Goal: Transaction & Acquisition: Purchase product/service

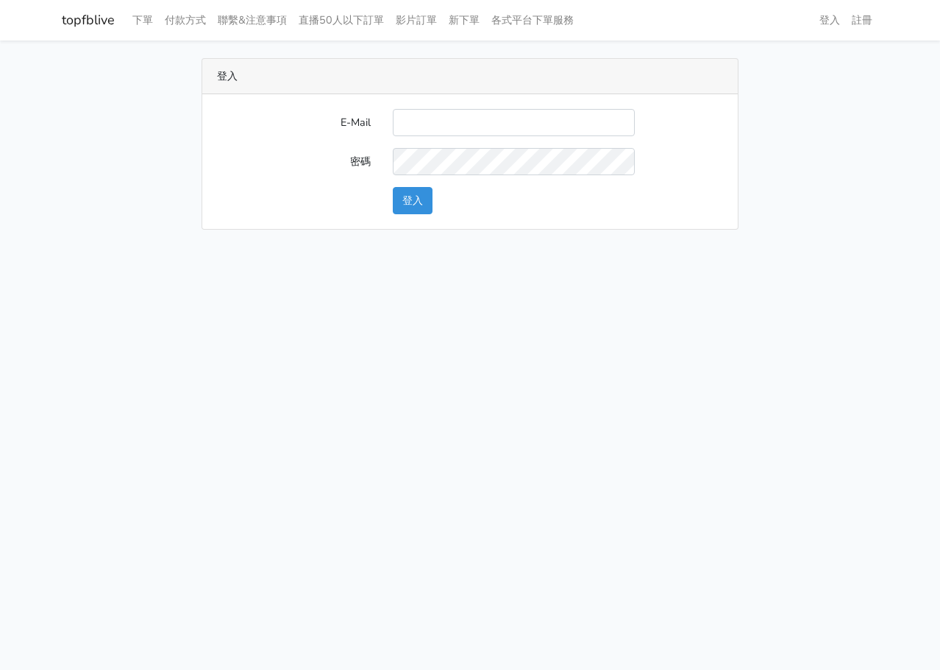
click at [485, 146] on form "E-Mail 密碼 登入" at bounding box center [470, 161] width 506 height 105
click at [486, 134] on input "E-Mail" at bounding box center [514, 122] width 242 height 27
type input "L123572232@gmail.com"
click at [405, 195] on button "登入" at bounding box center [413, 200] width 40 height 27
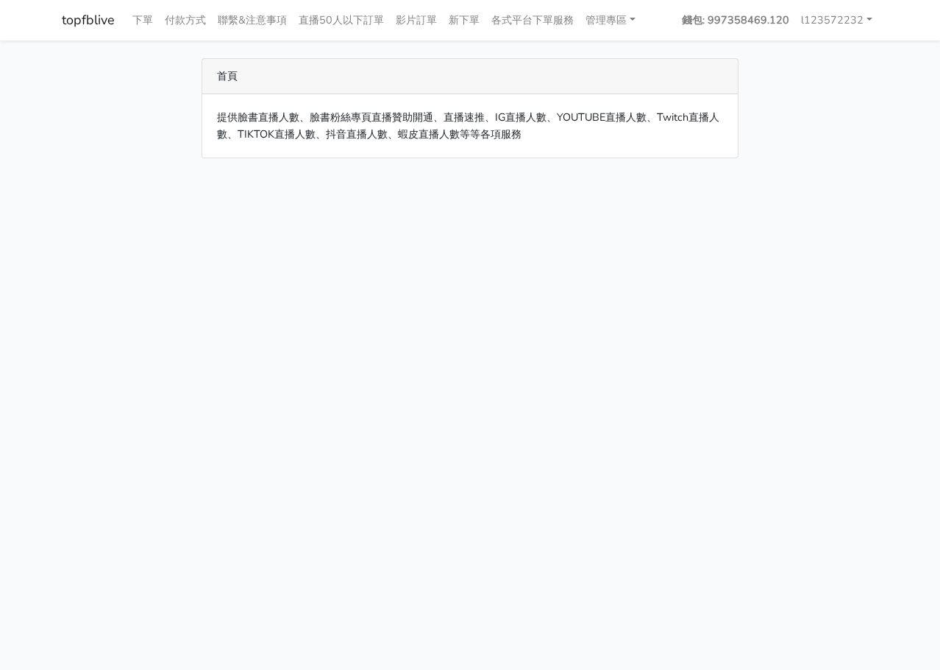
click at [503, 15] on link "各式平台下單服務" at bounding box center [533, 20] width 94 height 29
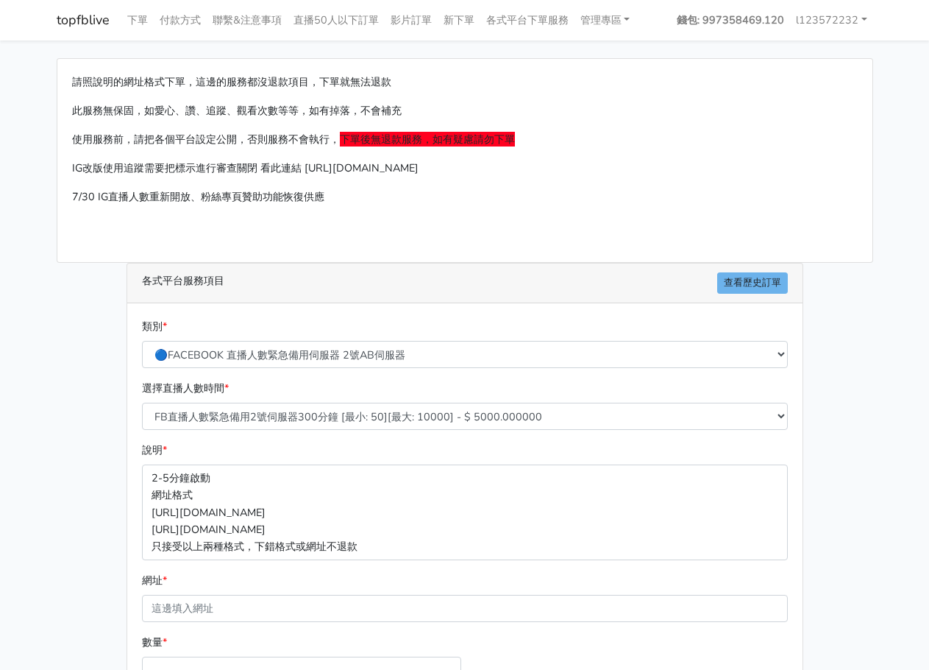
click at [843, 464] on div "請照說明的網址格式下單，這邊的服務都沒退款項目，下單就無法退款 此服務無保固，如愛心、讚、追蹤、觀看次數等等，如有掉落，不會補充 使用服務前，請把各個平台設定…" at bounding box center [465, 436] width 839 height 757
click at [456, 341] on select "🔵FACEBOOK 直播人數緊急備用伺服器 2號AB伺服器 🔵FACEBOOK 網軍專用貼文留言 安全保密 🔵FACEBOOK 直播人數緊急備用伺服器 J1 …" at bounding box center [465, 354] width 646 height 27
select select "🔵FACEBOOK 直播人數 AB伺服器"
click at [142, 341] on select "🔵FACEBOOK 直播人數緊急備用伺服器 2號AB伺服器 🔵FACEBOOK 網軍專用貼文留言 安全保密 🔵FACEBOOK 直播人數緊急備用伺服器 J1 …" at bounding box center [465, 354] width 646 height 27
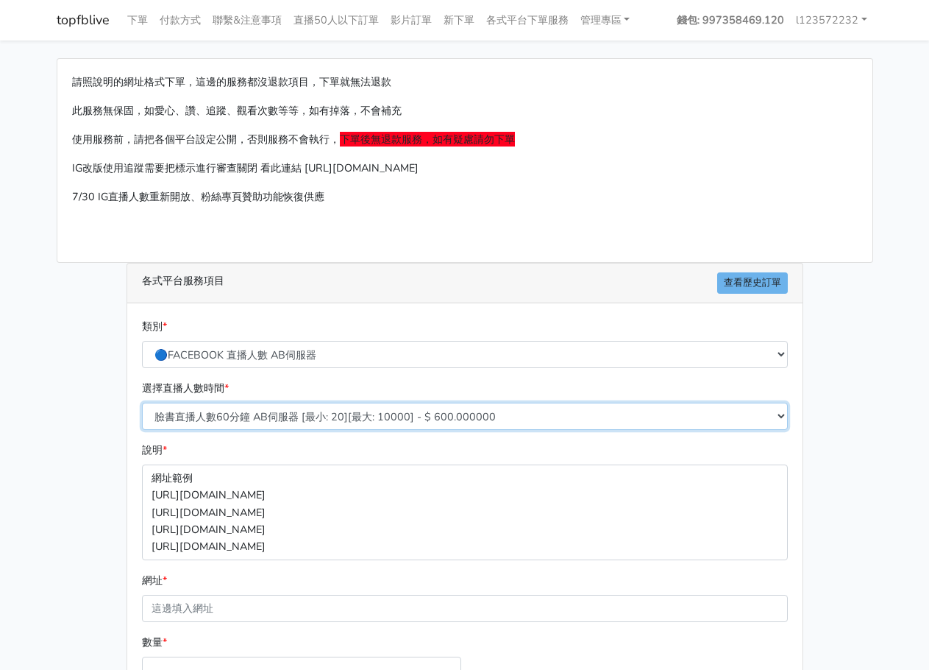
click at [329, 408] on select "臉書直播人數60分鐘 AB伺服器 [最小: 20][最大: 10000] - $ 600.000000 臉書直播人數90分鐘 AB伺服器 [最小: 20][最…" at bounding box center [465, 416] width 646 height 27
select select "612"
click at [142, 403] on select "臉書直播人數60分鐘 AB伺服器 [最小: 20][最大: 10000] - $ 600.000000 臉書直播人數90分鐘 AB伺服器 [最小: 20][最…" at bounding box center [465, 416] width 646 height 27
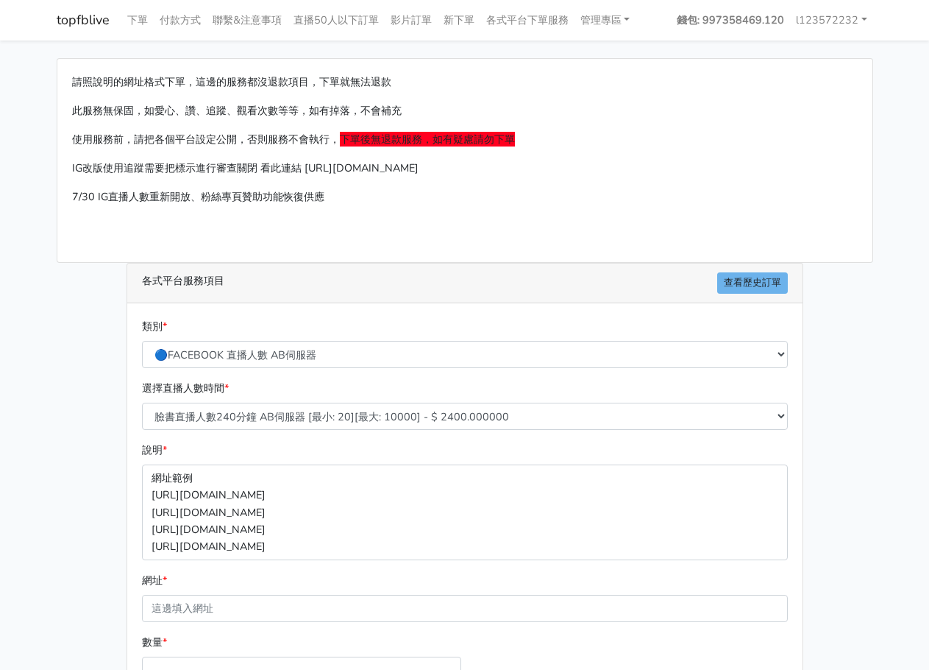
click at [302, 539] on p "網址範例 https://www.facebook.com/user/videos/ID111 https://fb.watch/xxx1111xxx htt…" at bounding box center [465, 511] width 646 height 95
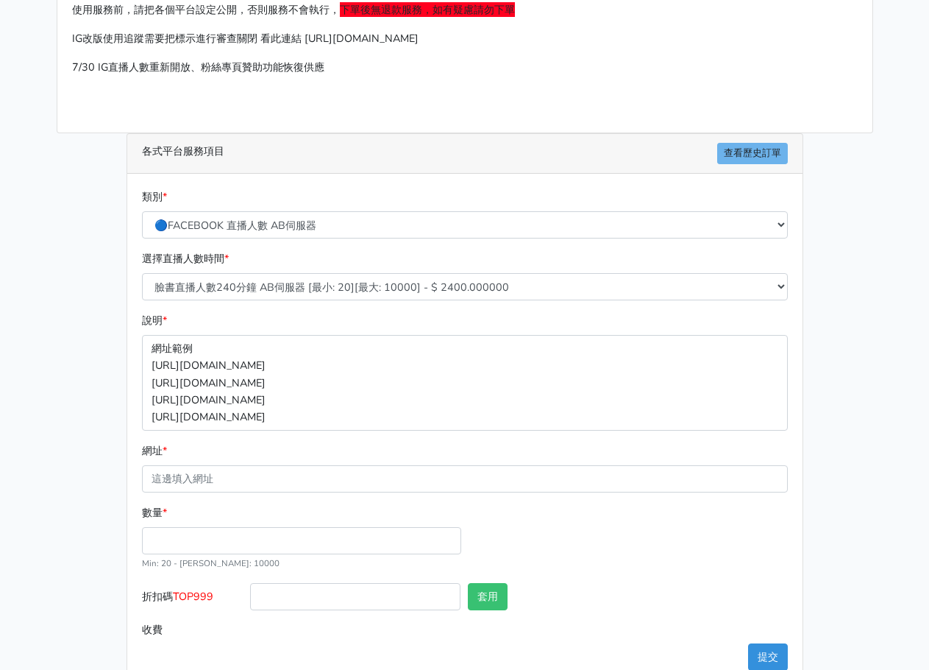
scroll to position [163, 0]
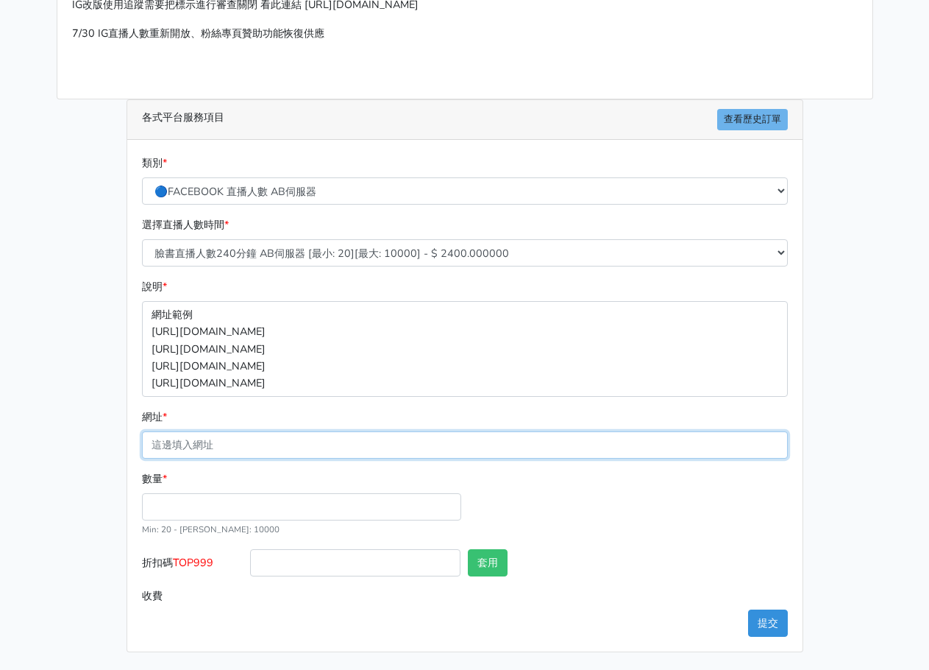
click at [342, 447] on input "網址 *" at bounding box center [465, 444] width 646 height 27
paste input "[URL][DOMAIN_NAME]"
type input "[URL][DOMAIN_NAME]"
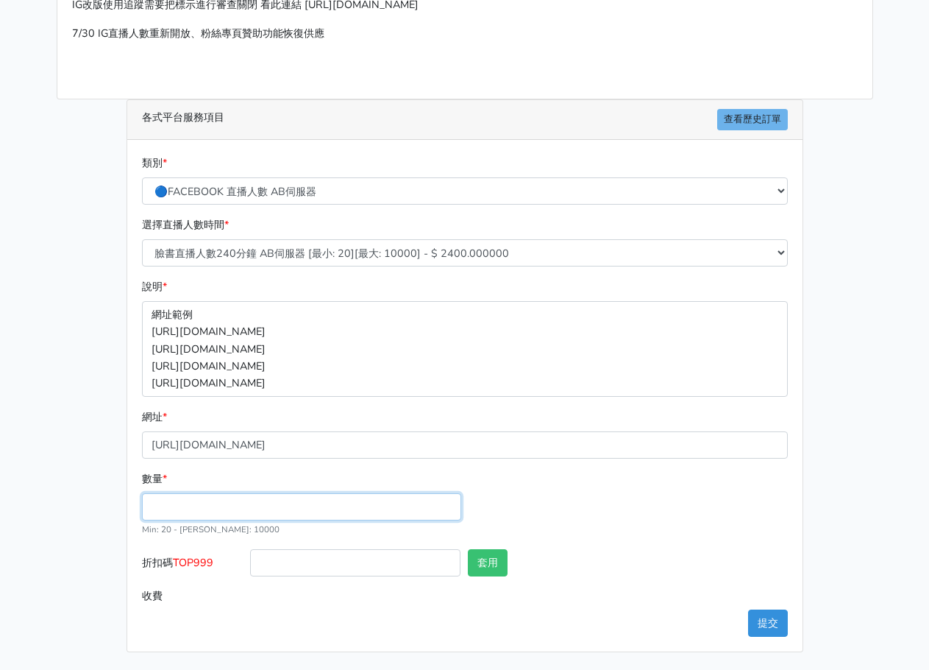
click at [394, 515] on input "數量 *" at bounding box center [301, 506] width 319 height 27
type input "35"
type input "84.000"
click at [653, 526] on div "數量 * 35 Min: 20 - Max: 10000" at bounding box center [464, 509] width 653 height 79
click at [774, 627] on button "提交" at bounding box center [768, 622] width 40 height 27
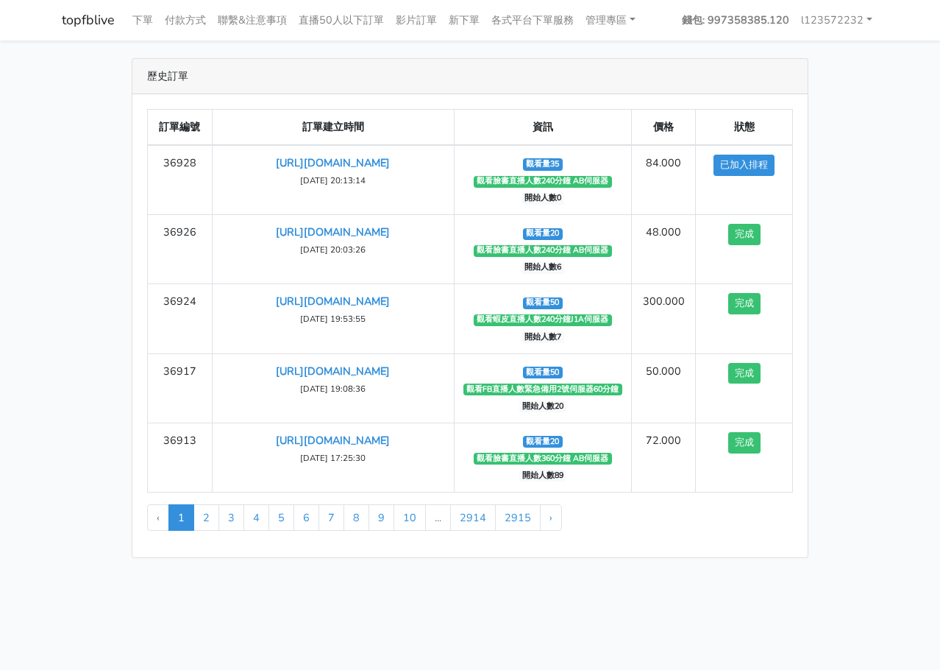
click at [931, 510] on main "歷史訂單 訂單編號 訂單建立時間 資訊 價格 狀態 36928 [URL][DOMAIN_NAME] ‹" at bounding box center [470, 307] width 940 height 535
click at [834, 149] on div "歷史訂單 訂單編號 訂單建立時間 資訊 價格 狀態 36928 https://www.facebook.com/100063739689223/videos…" at bounding box center [470, 308] width 839 height 500
